Goal: Task Accomplishment & Management: Use online tool/utility

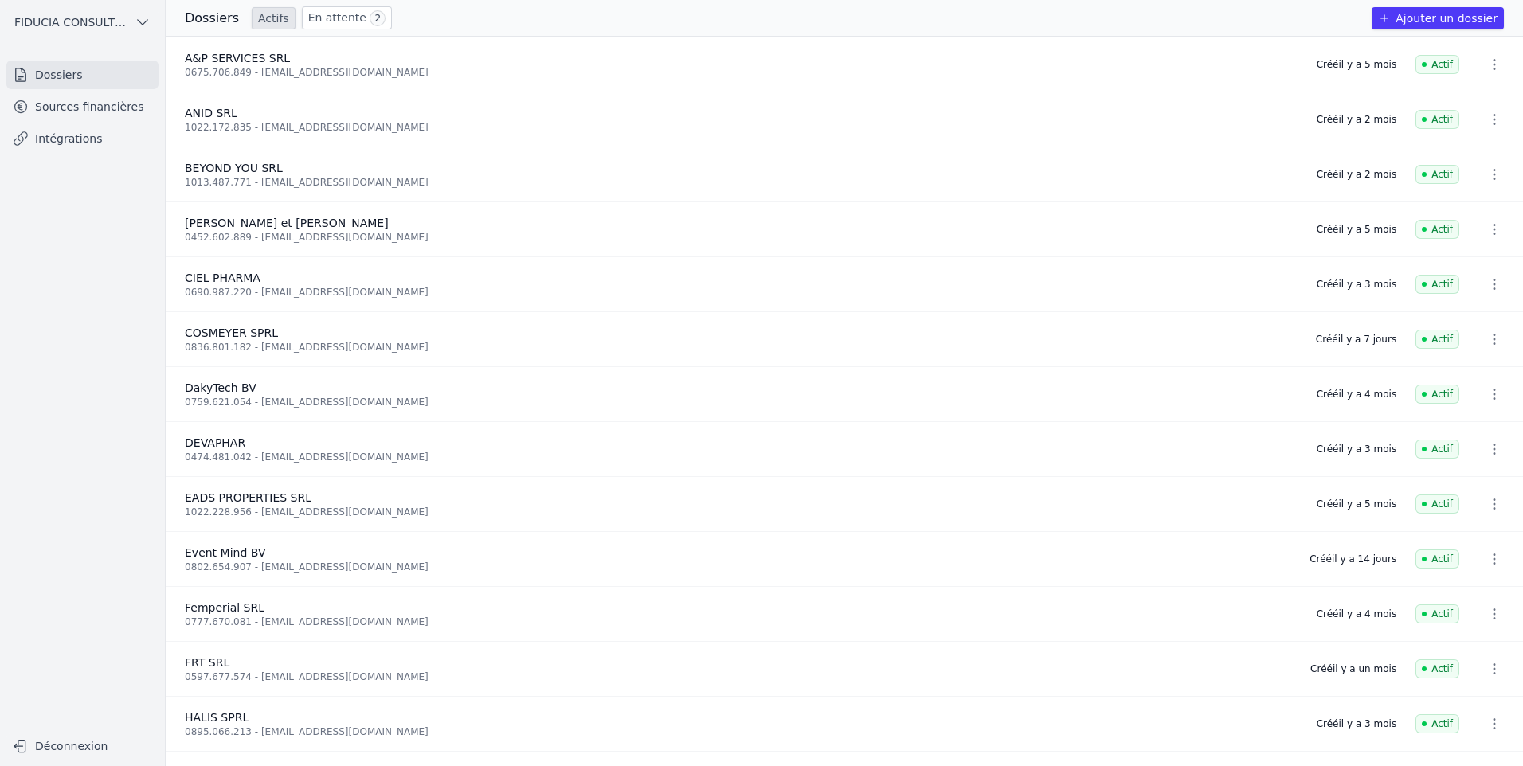
click at [57, 112] on link "Sources financières" at bounding box center [82, 106] width 152 height 29
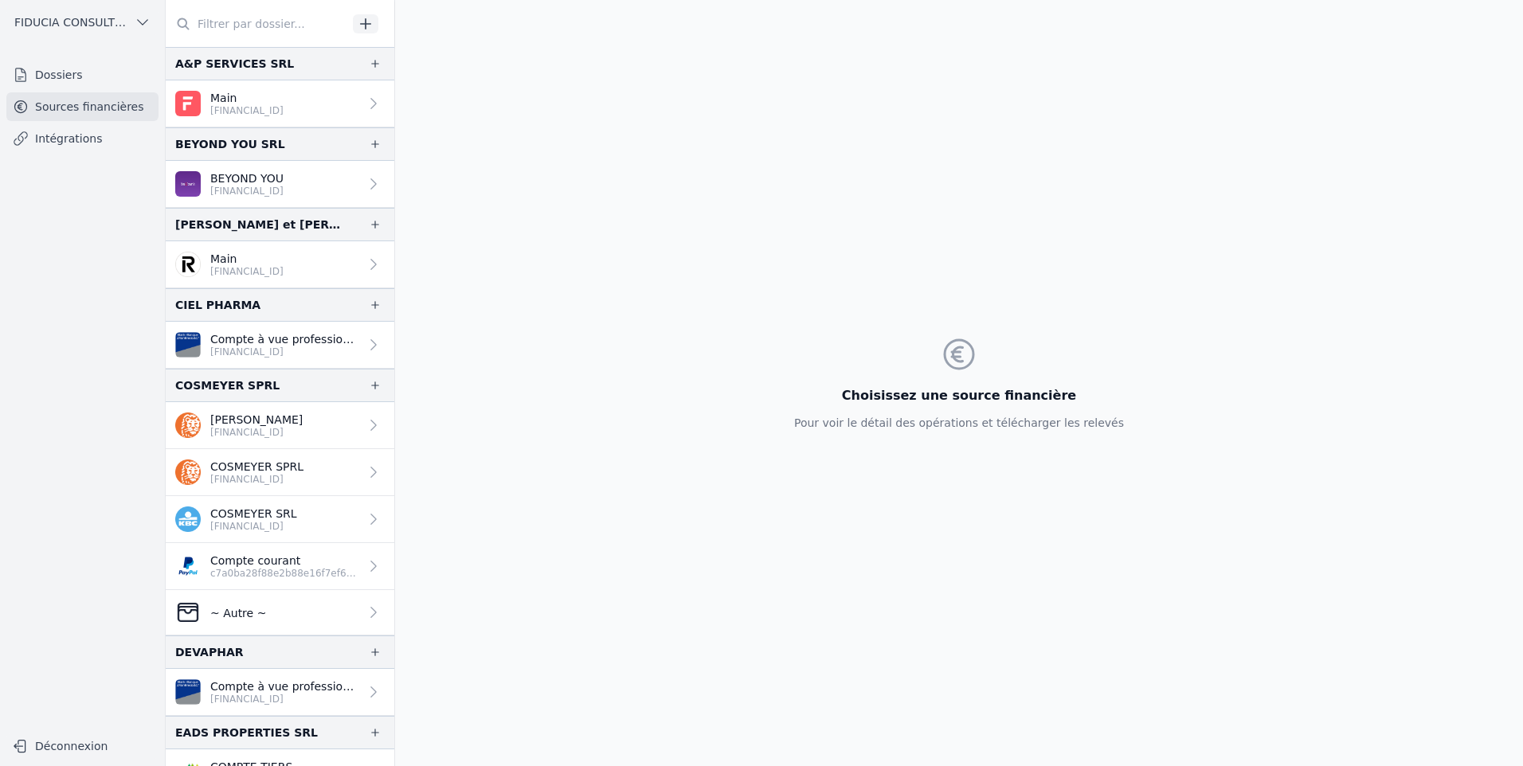
click at [362, 32] on button "button" at bounding box center [365, 23] width 25 height 19
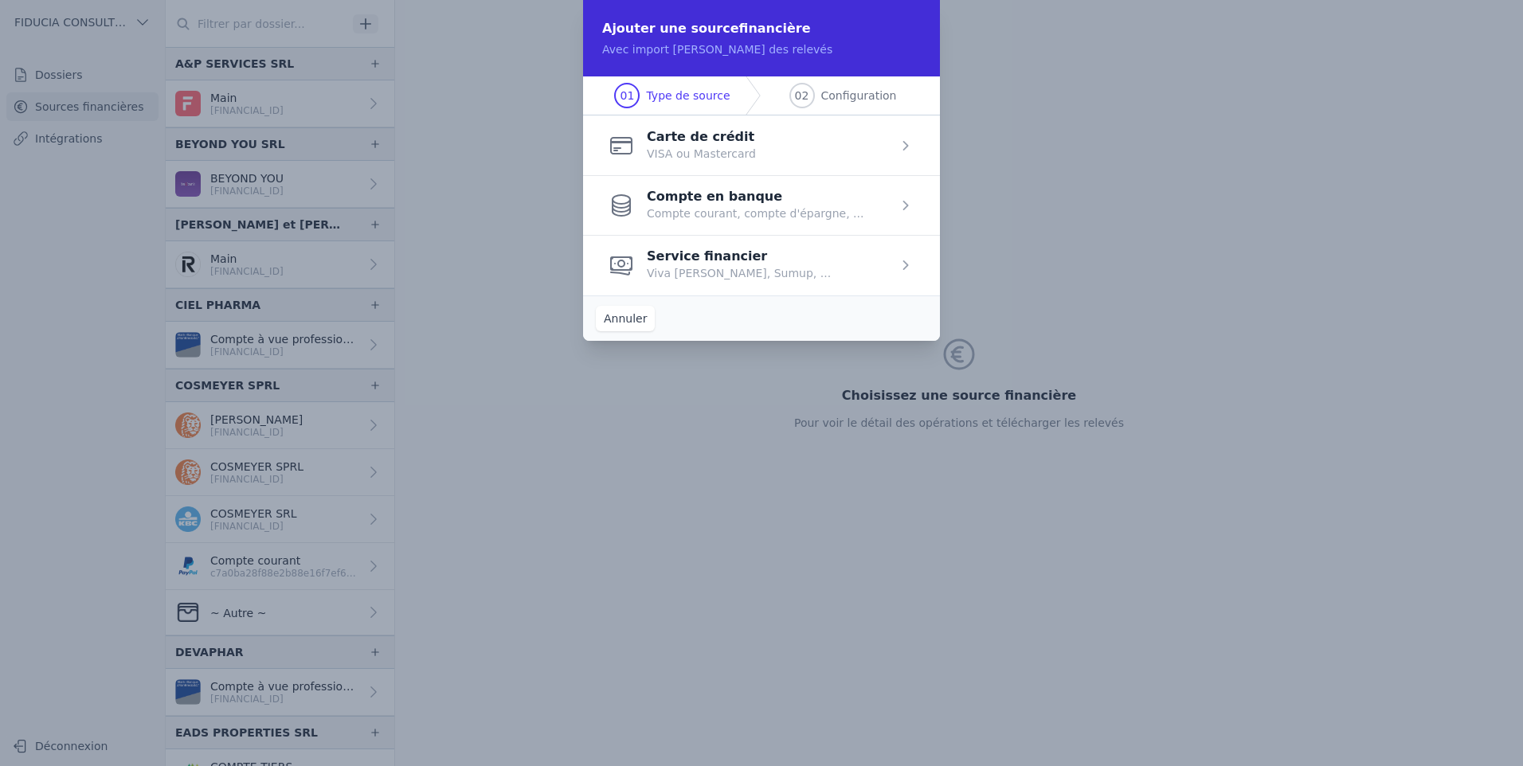
click at [710, 258] on span "button" at bounding box center [761, 265] width 357 height 60
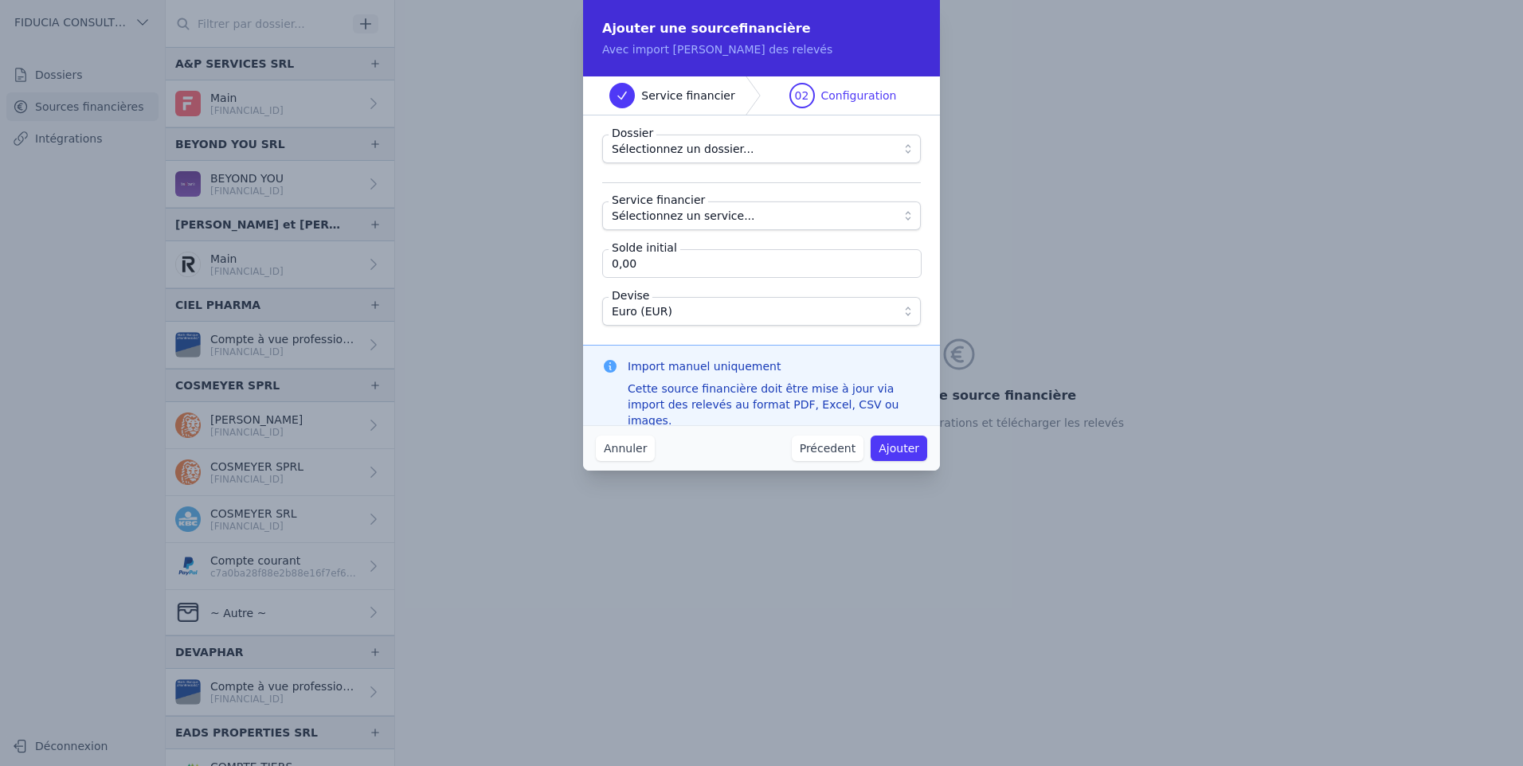
click at [708, 144] on span "Sélectionnez un dossier..." at bounding box center [683, 148] width 142 height 19
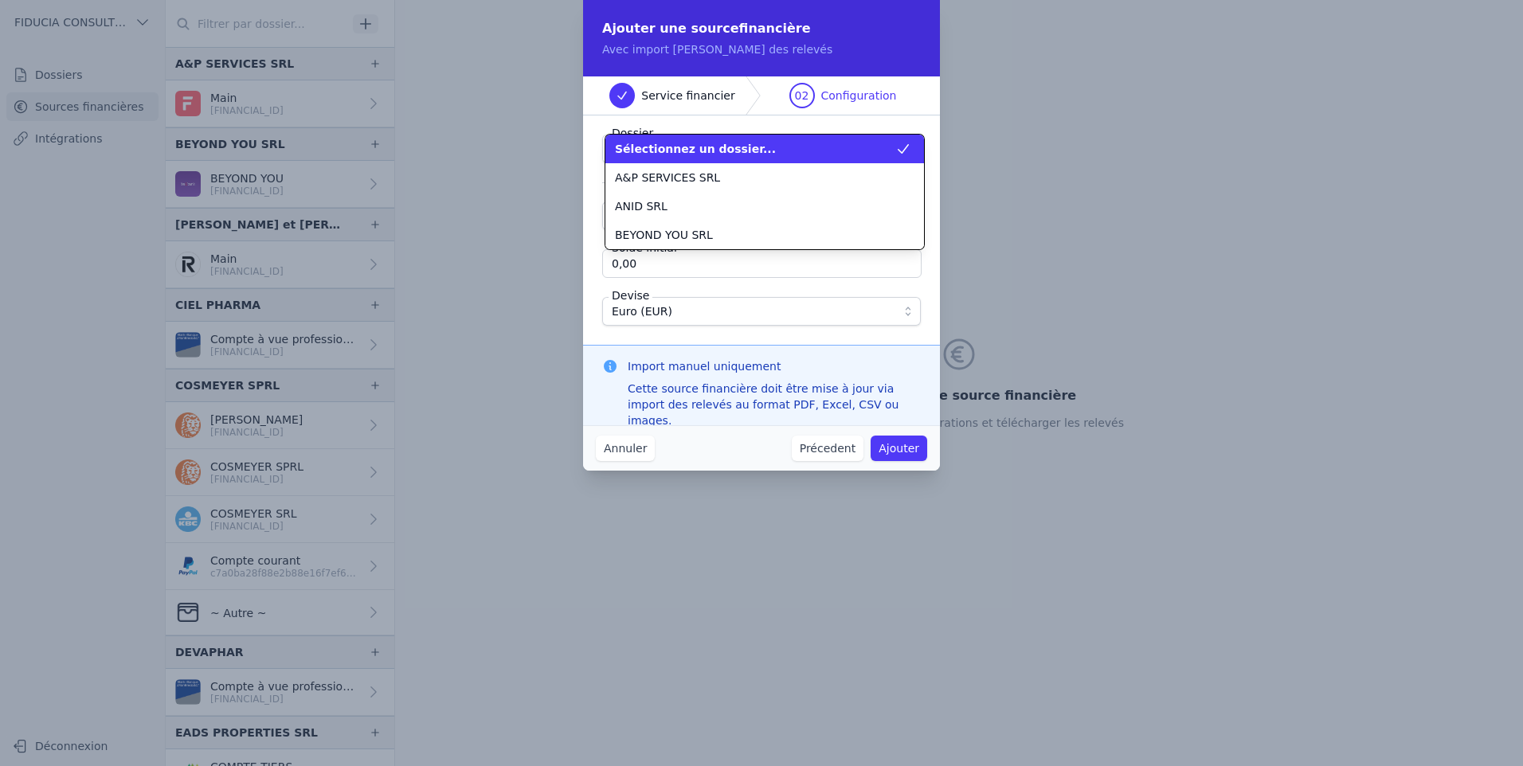
scroll to position [115, 0]
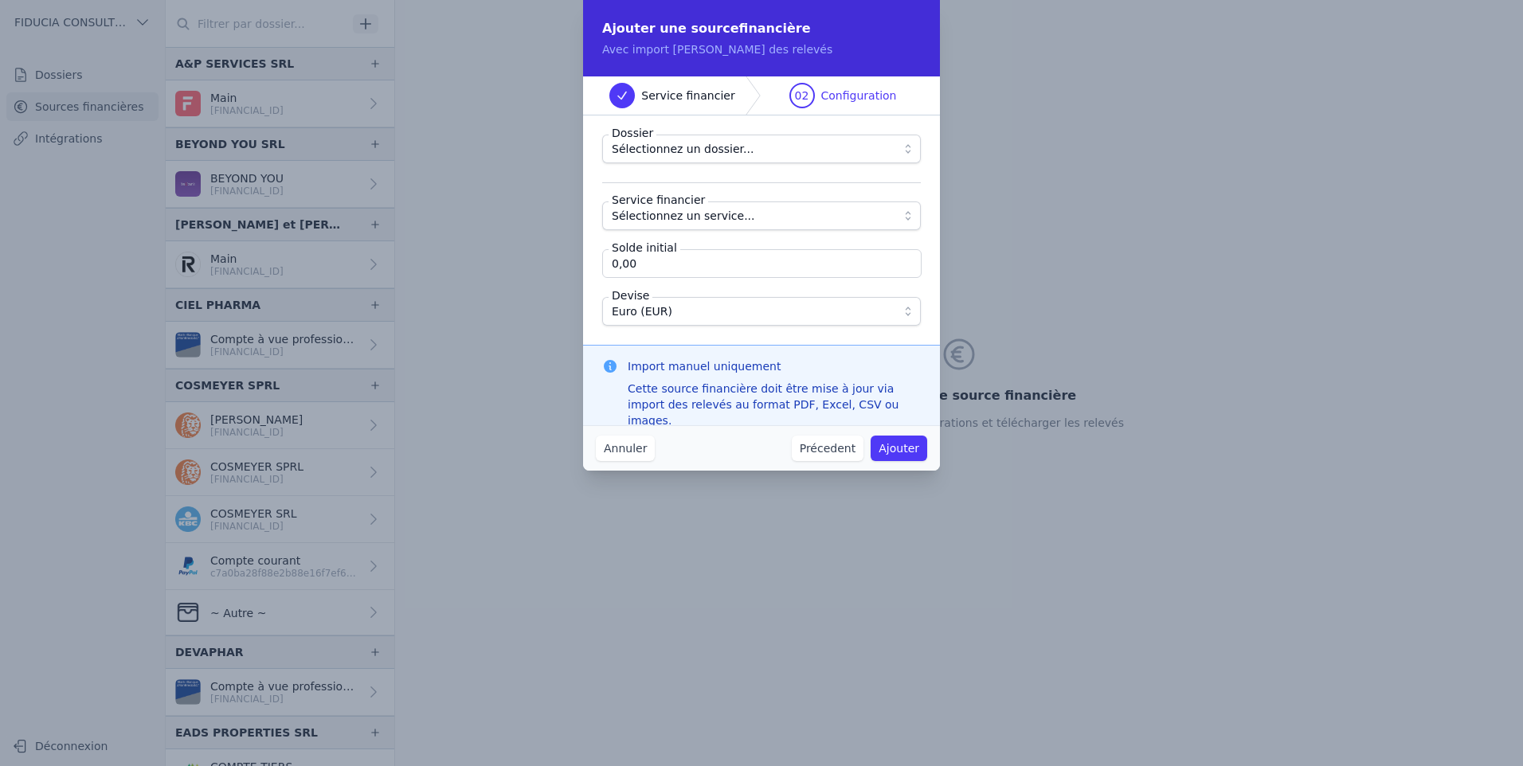
click at [711, 148] on span "Sélectionnez un dossier..." at bounding box center [683, 148] width 142 height 19
click at [698, 213] on span "Sélectionnez un service..." at bounding box center [683, 215] width 143 height 19
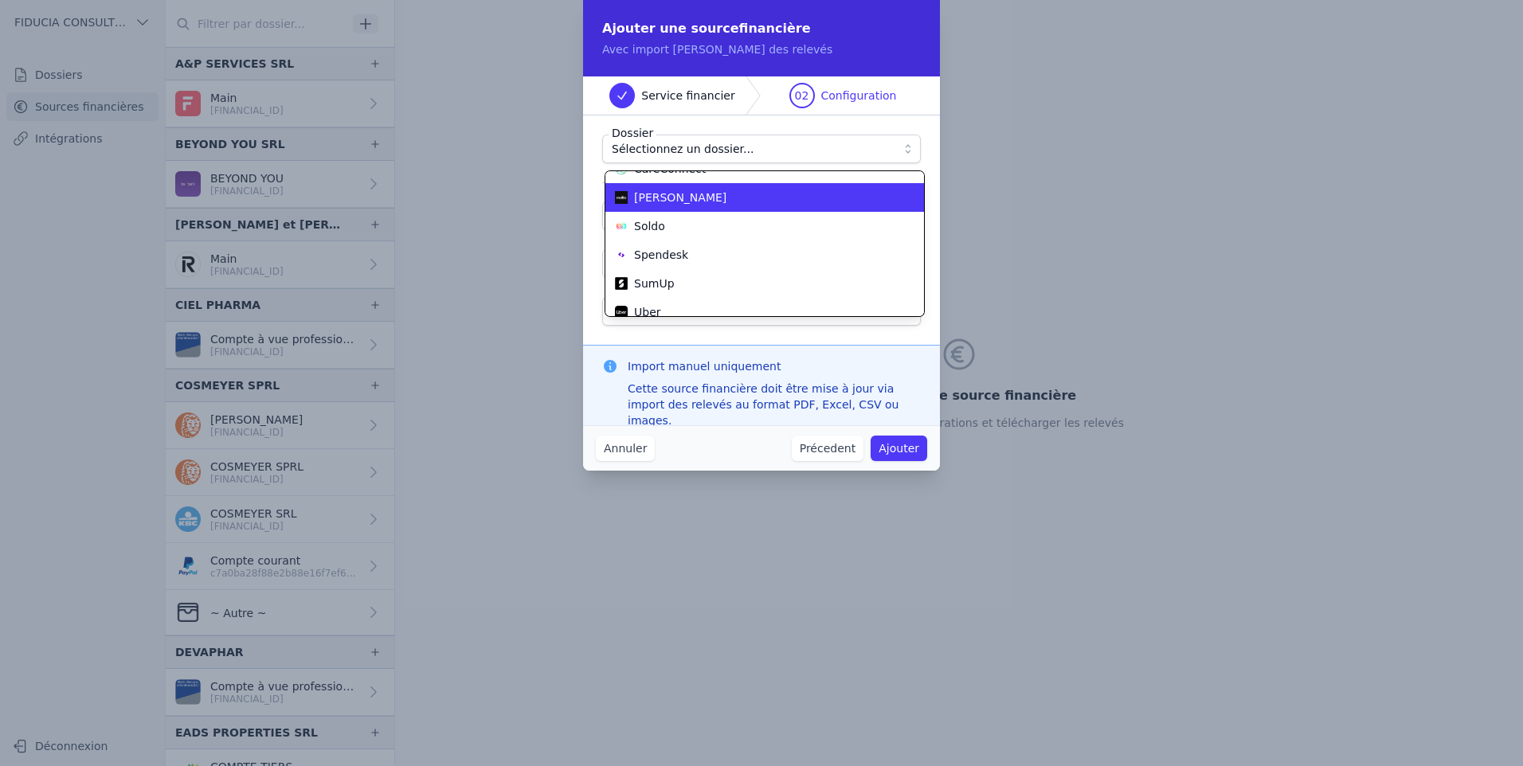
scroll to position [86, 0]
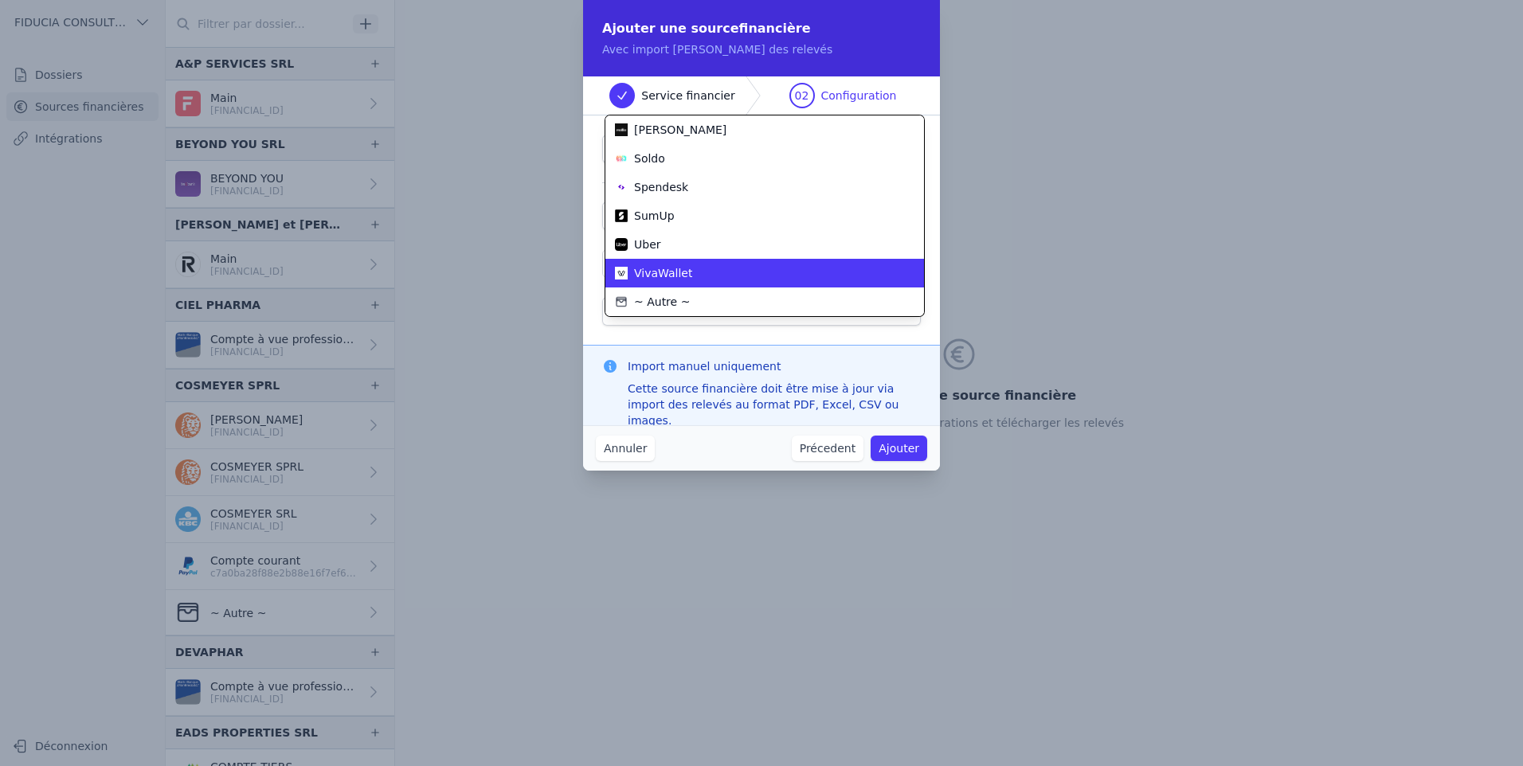
click at [663, 287] on li "VivaWallet" at bounding box center [764, 273] width 319 height 29
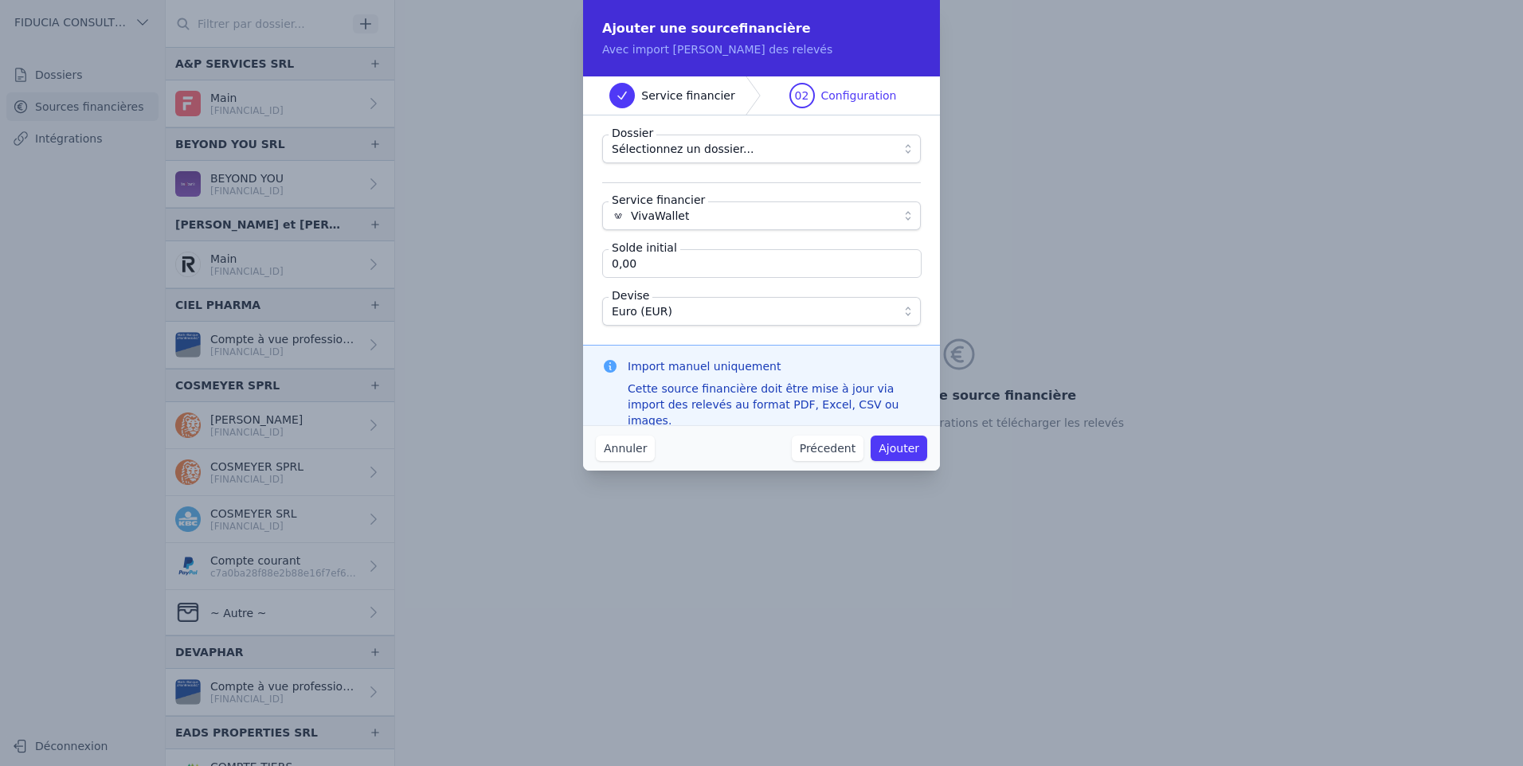
click at [660, 280] on fieldset "Dossier Sélectionnez un dossier... Service financier VivaWallet Solde initial 0…" at bounding box center [761, 230] width 319 height 191
click at [665, 264] on input "0,00" at bounding box center [761, 263] width 319 height 29
drag, startPoint x: 666, startPoint y: 260, endPoint x: 557, endPoint y: 262, distance: 109.1
click at [557, 262] on div "Ajouter une source financière Avec import manuel des relevés Service financier …" at bounding box center [761, 383] width 1523 height 766
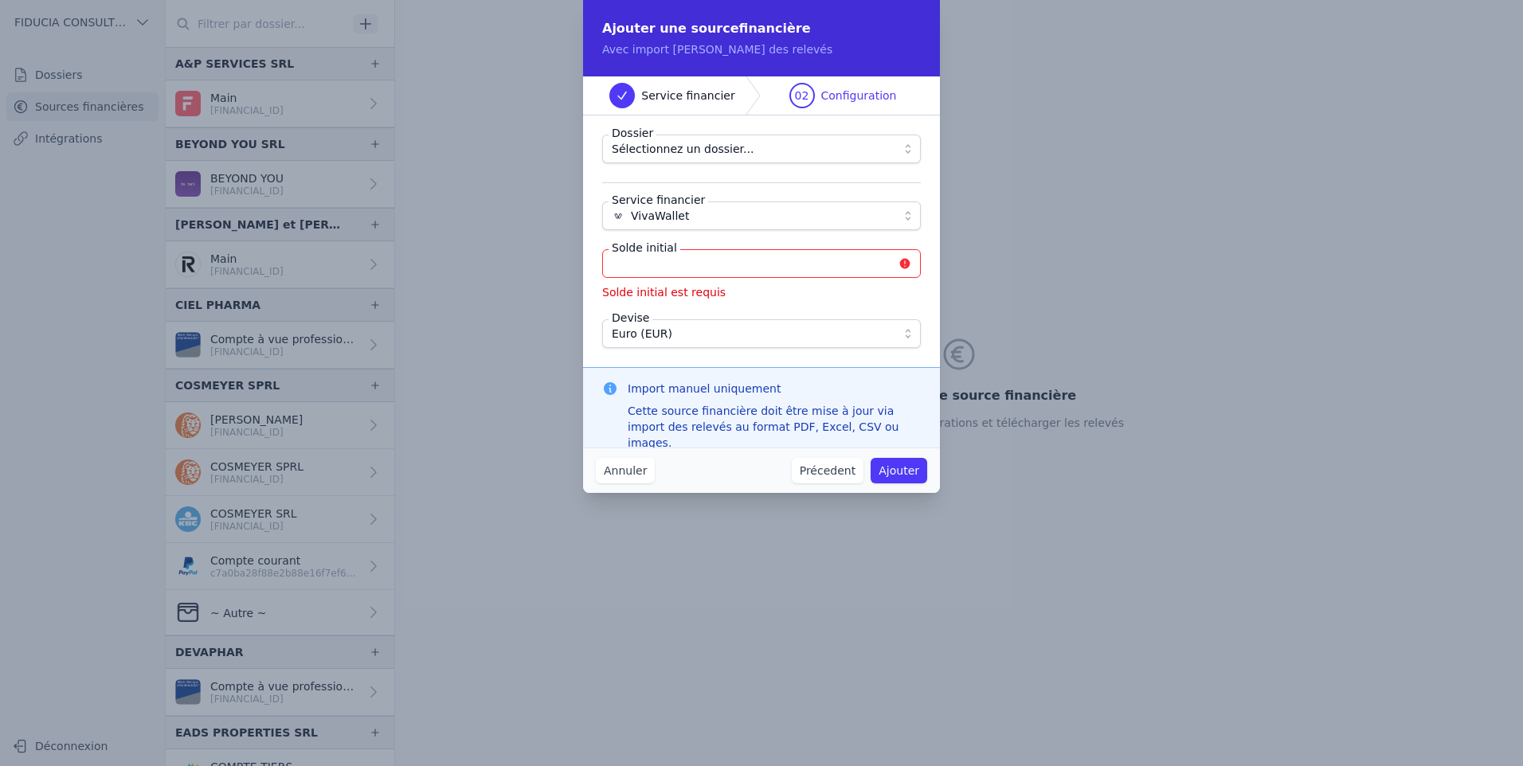
click at [669, 310] on fieldset "Dossier Sélectionnez un dossier... Service financier VivaWallet Solde initial S…" at bounding box center [761, 241] width 319 height 213
click at [691, 270] on input "Solde initial" at bounding box center [761, 263] width 319 height 29
click at [623, 469] on button "Annuler" at bounding box center [625, 470] width 59 height 25
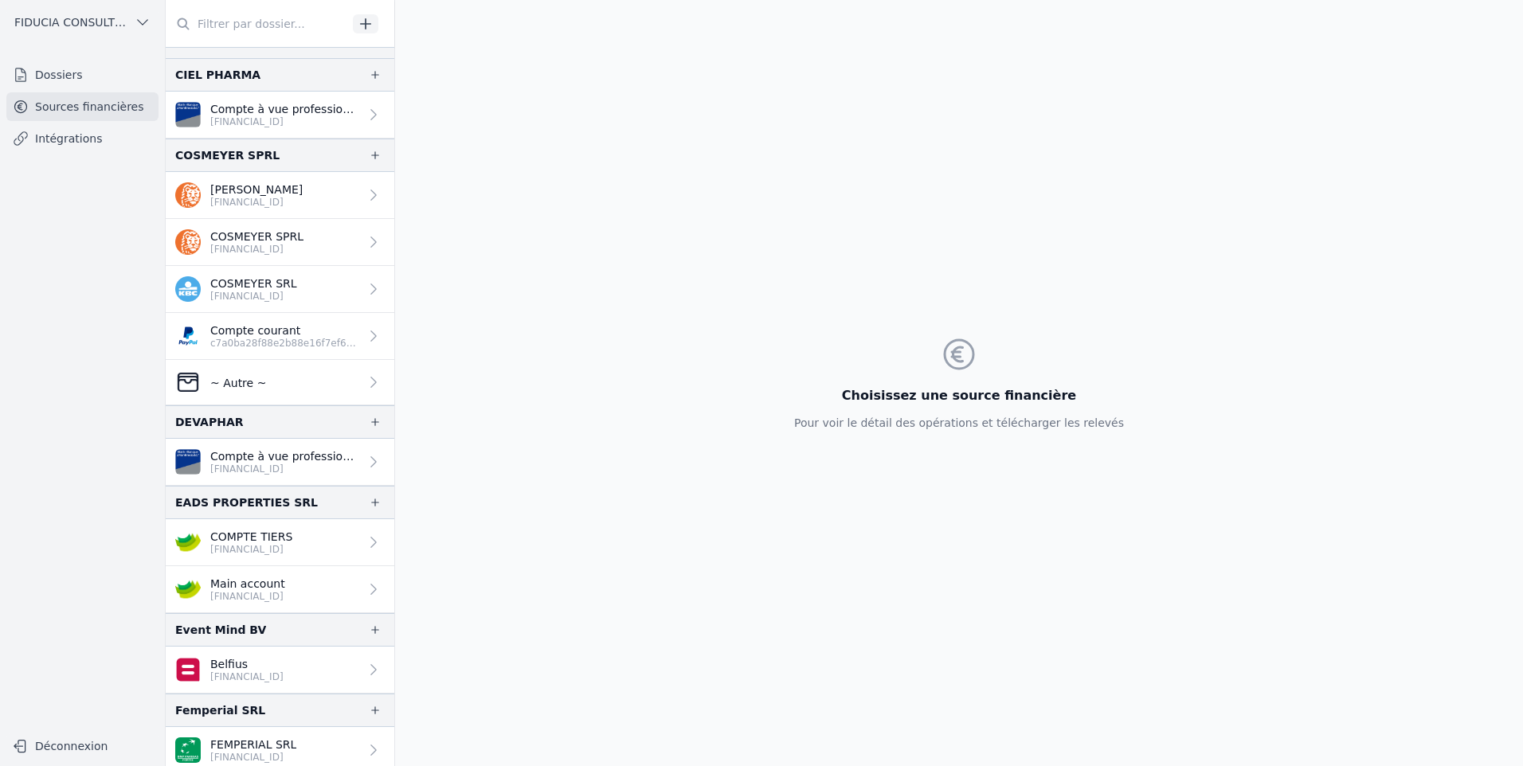
scroll to position [0, 0]
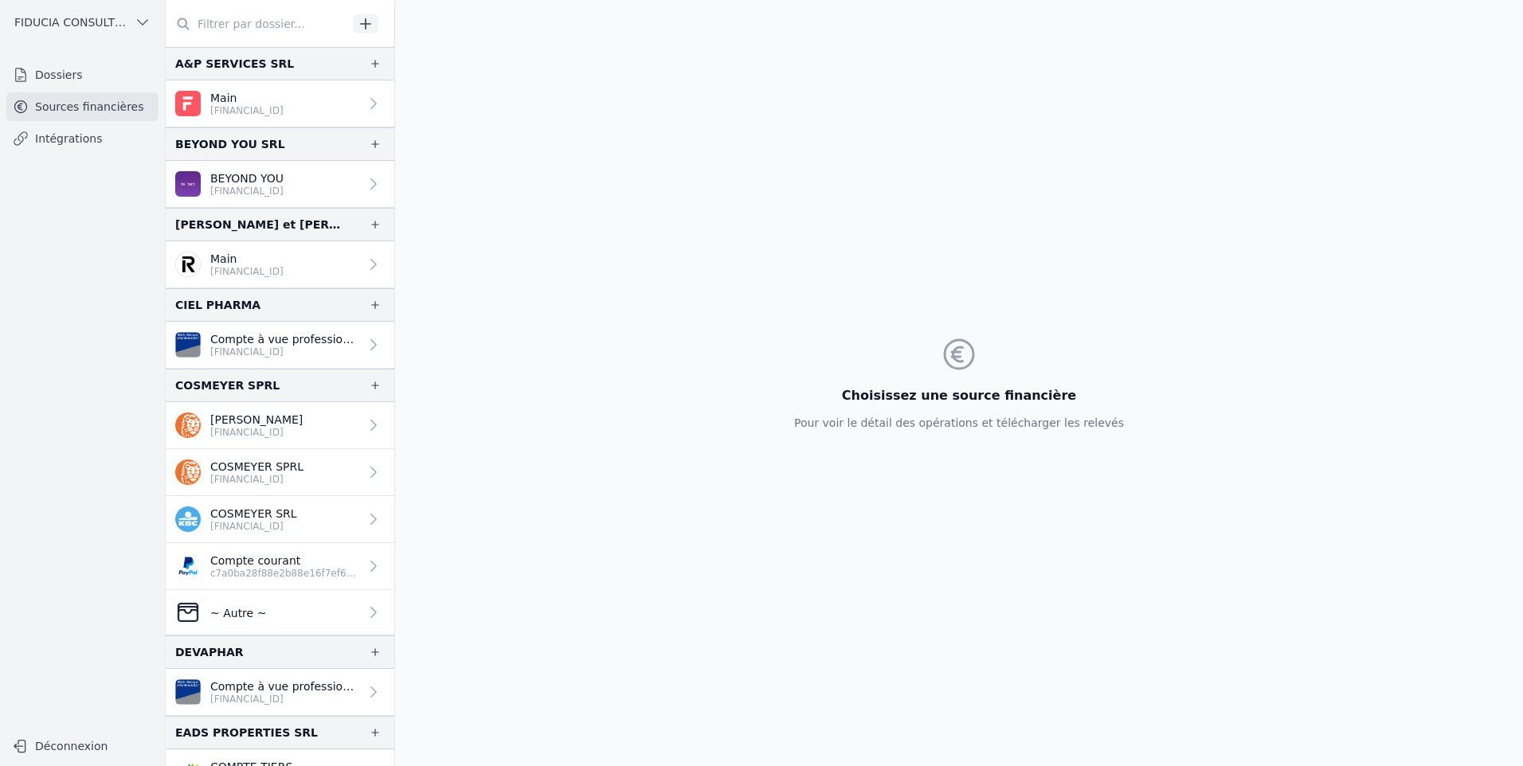
click at [141, 25] on icon "button" at bounding box center [143, 22] width 16 height 16
click at [56, 90] on div at bounding box center [761, 383] width 1523 height 766
click at [60, 76] on link "Dossiers" at bounding box center [82, 75] width 152 height 29
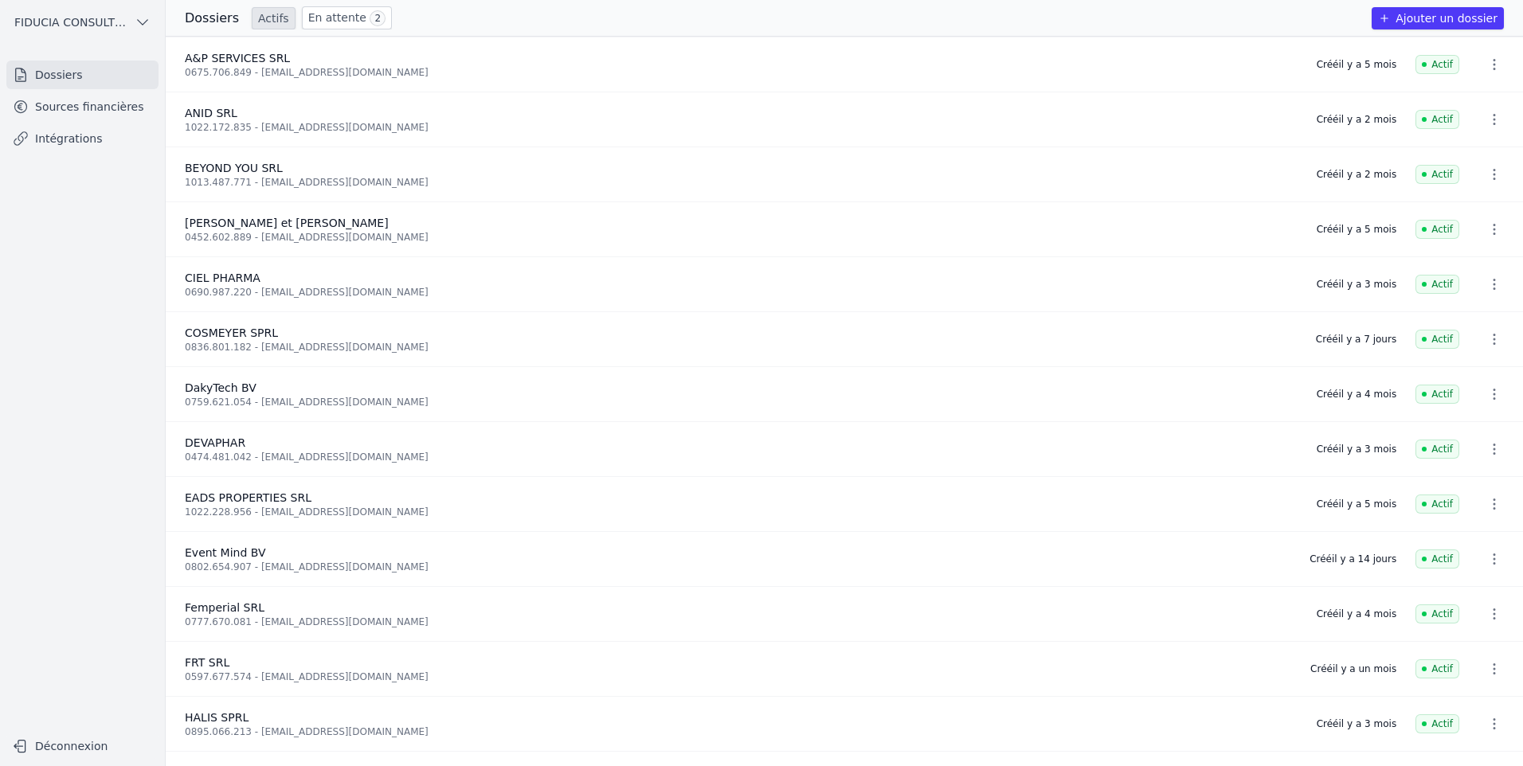
click at [327, 27] on link "En attente 2" at bounding box center [347, 17] width 90 height 23
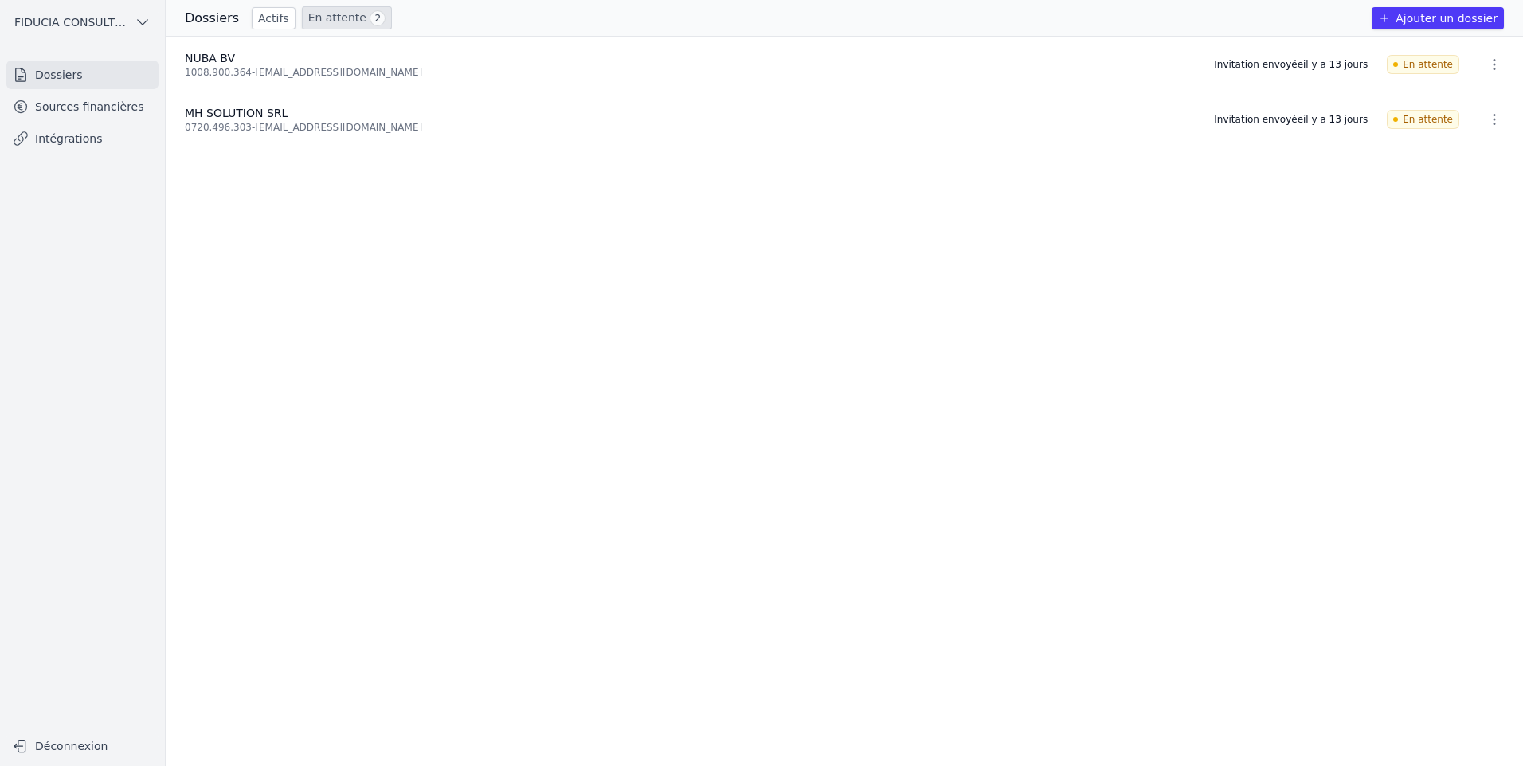
click at [269, 8] on link "Actifs" at bounding box center [274, 18] width 44 height 22
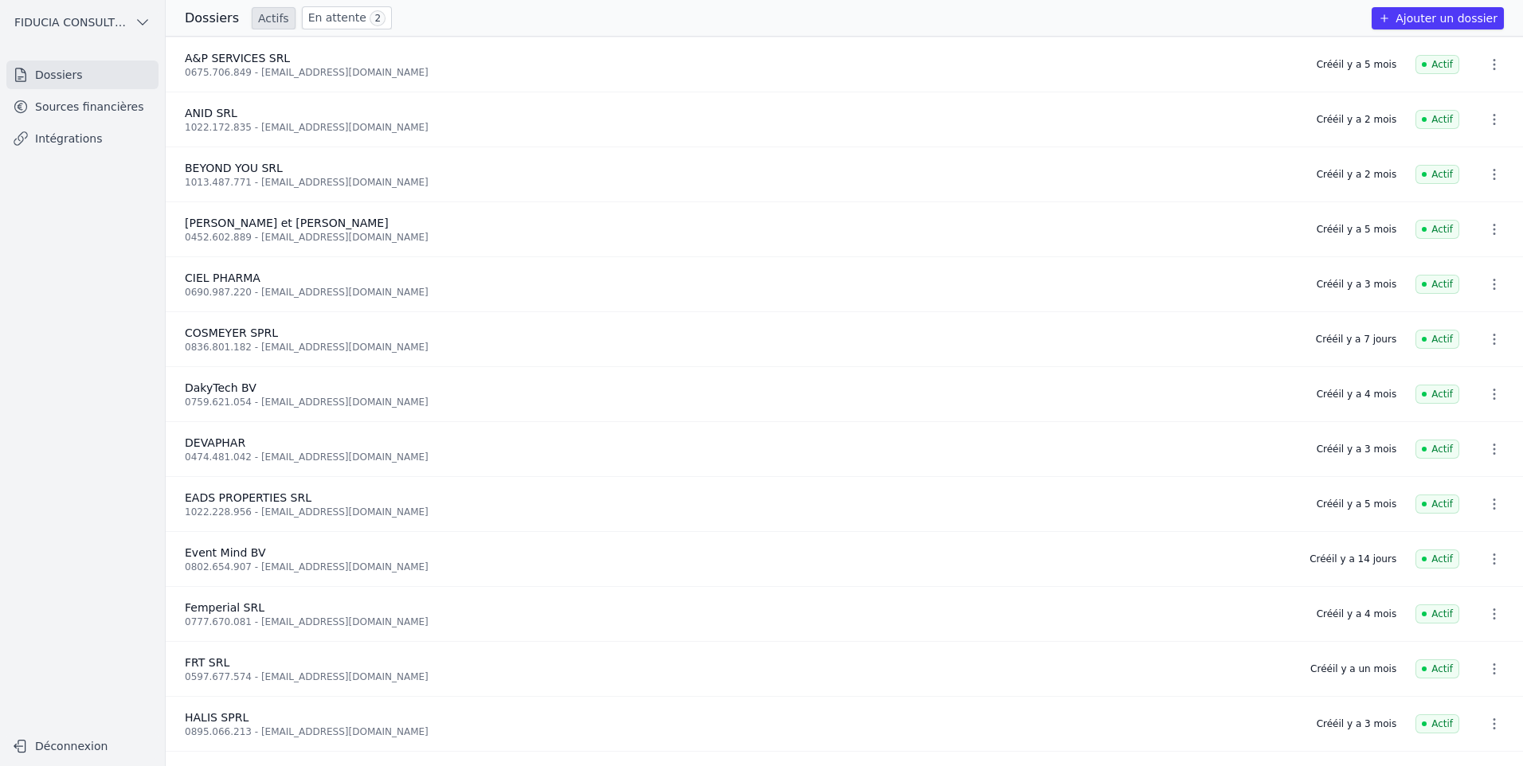
drag, startPoint x: 319, startPoint y: 18, endPoint x: 288, endPoint y: 20, distance: 30.4
click at [315, 18] on link "En attente 2" at bounding box center [347, 17] width 90 height 23
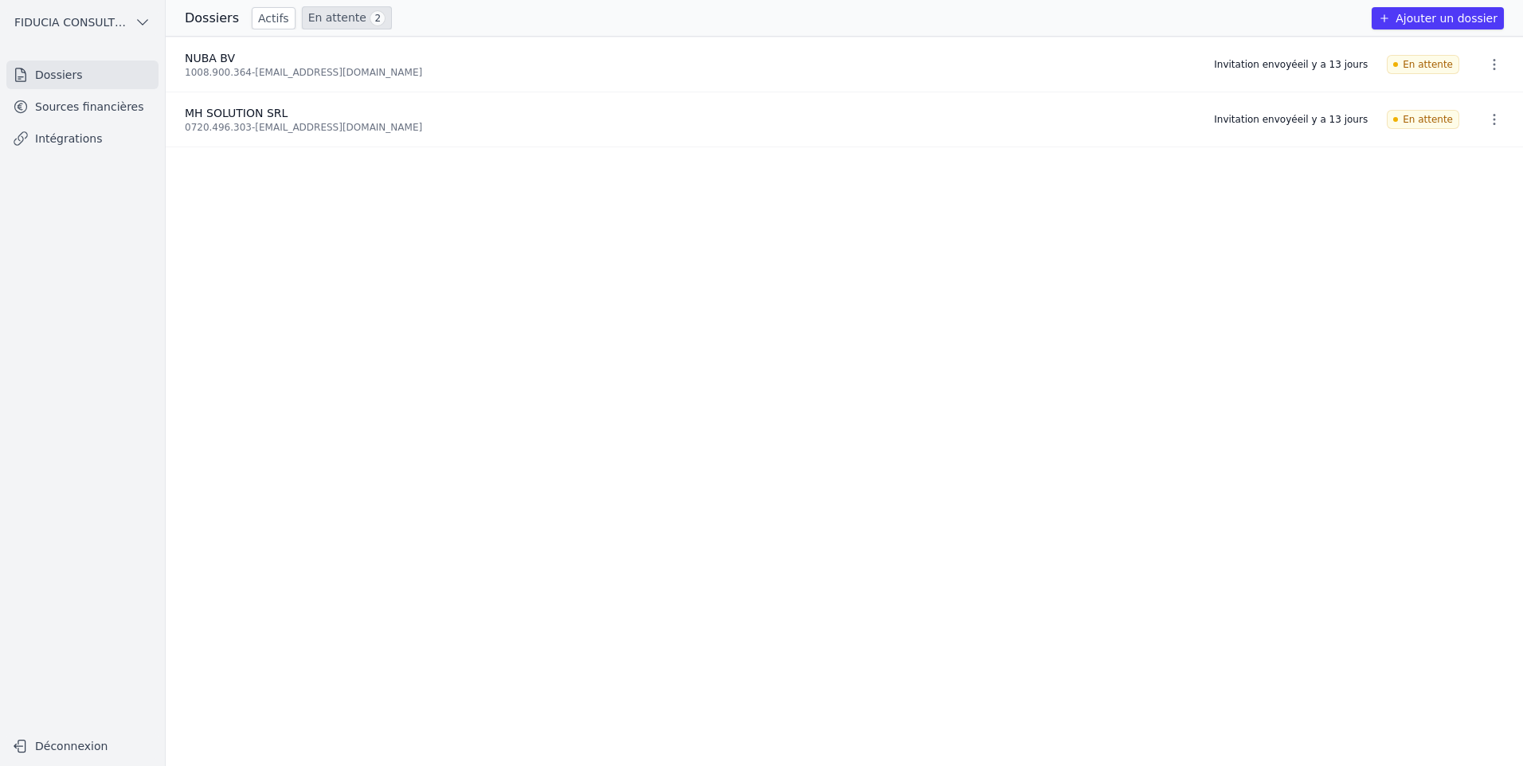
click at [274, 20] on link "Actifs" at bounding box center [274, 18] width 44 height 22
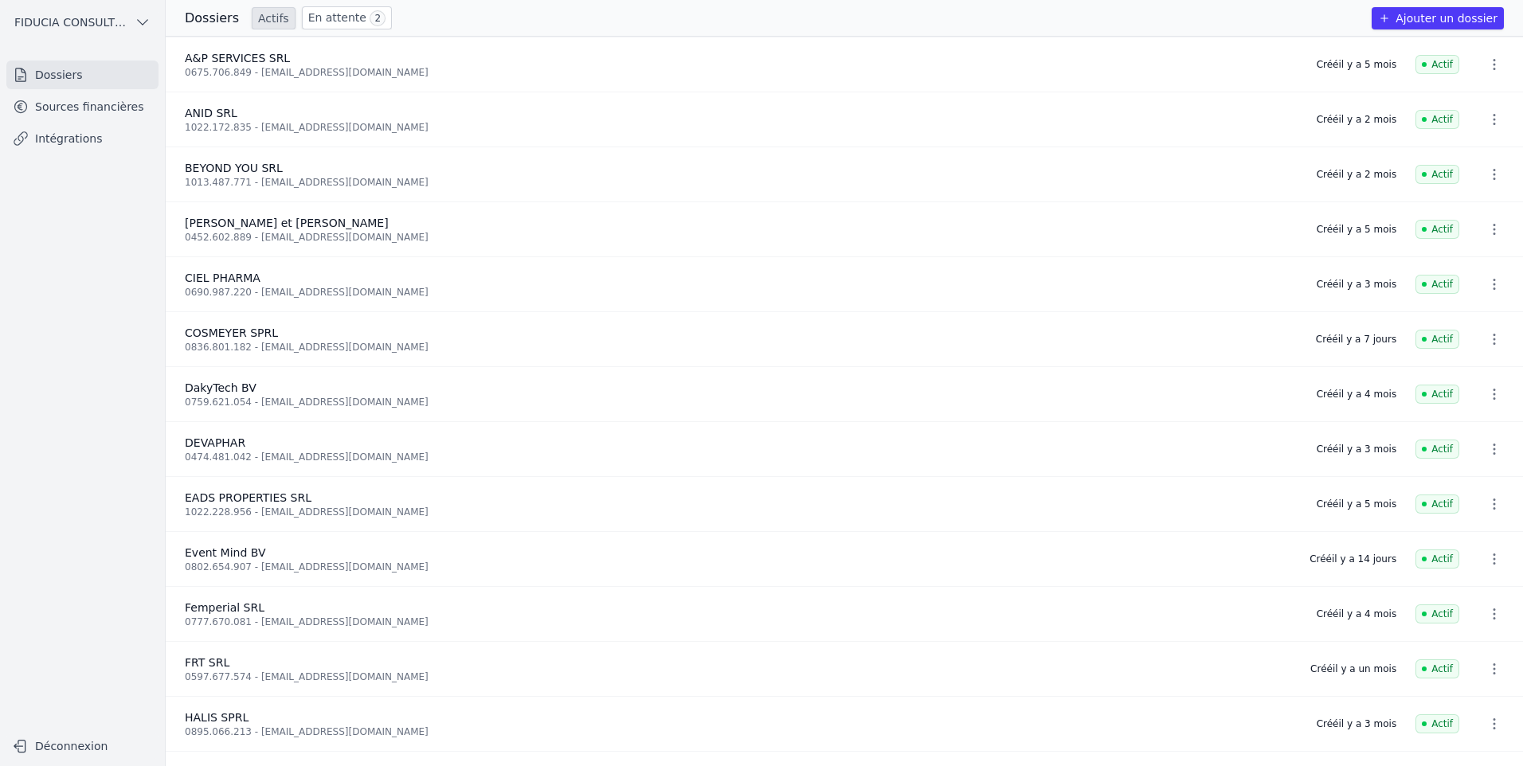
click at [1399, 29] on div "Dossiers Actifs En attente 2 Ajouter un dossier" at bounding box center [844, 18] width 1357 height 37
click at [1407, 18] on button "Ajouter un dossier" at bounding box center [1438, 18] width 132 height 22
